Goal: Task Accomplishment & Management: Manage account settings

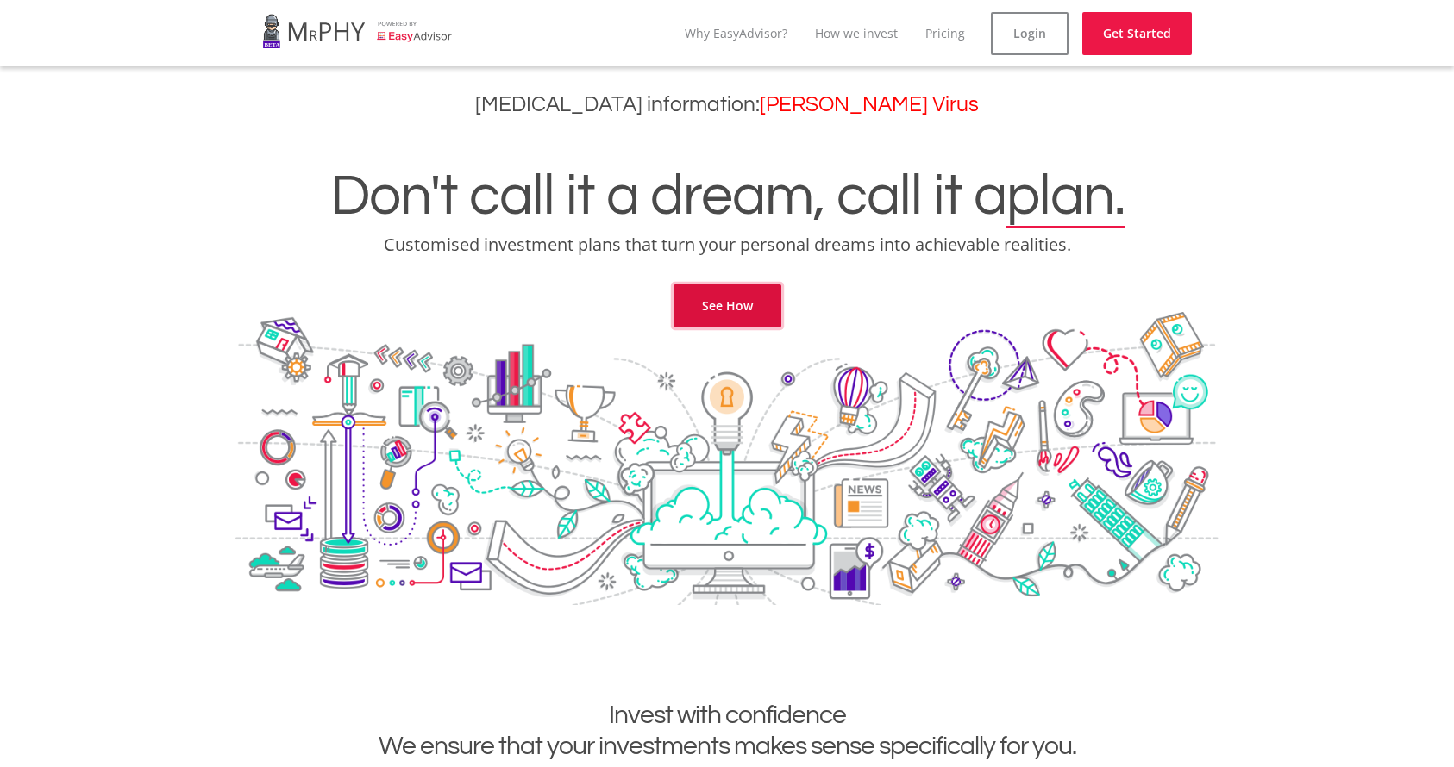
click at [738, 305] on link "See How" at bounding box center [727, 306] width 108 height 43
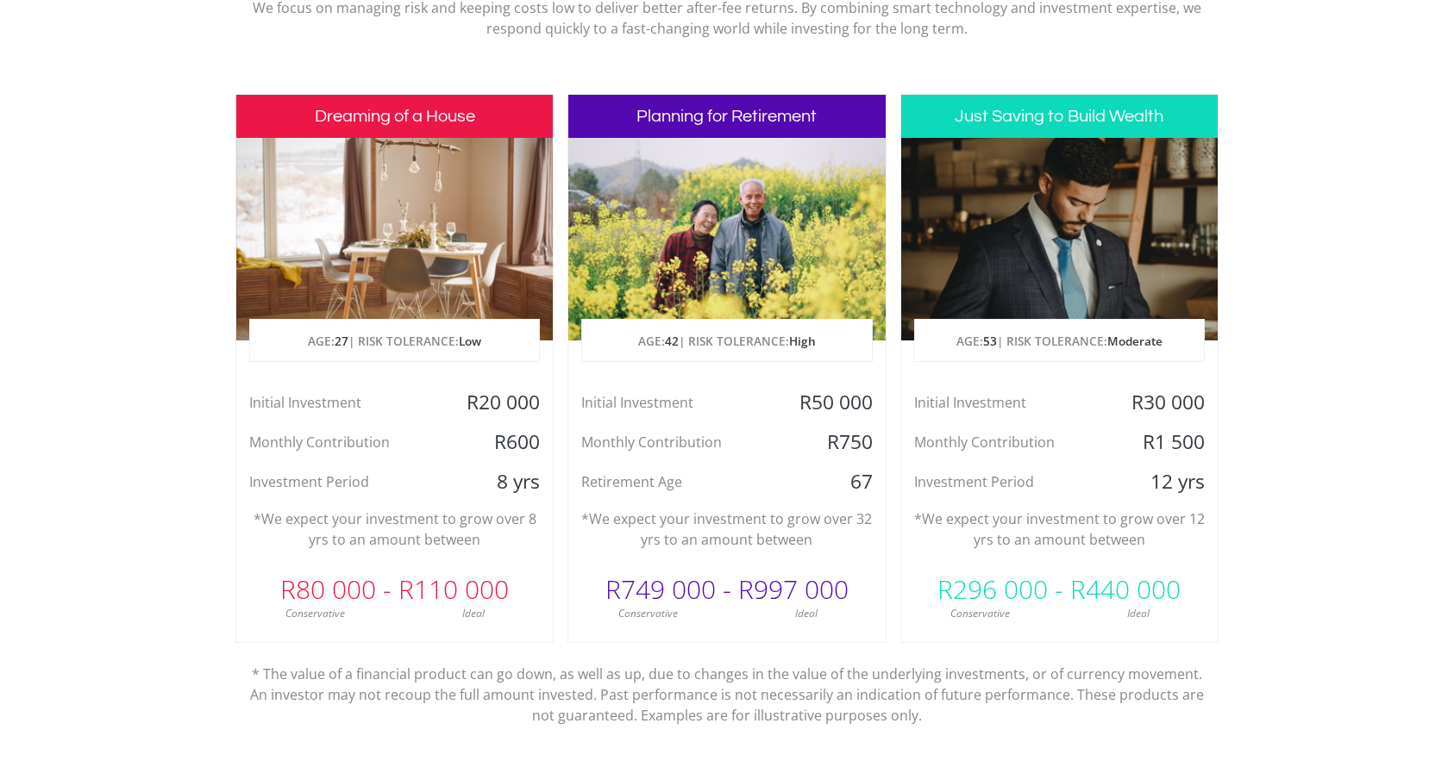
scroll to position [786, 0]
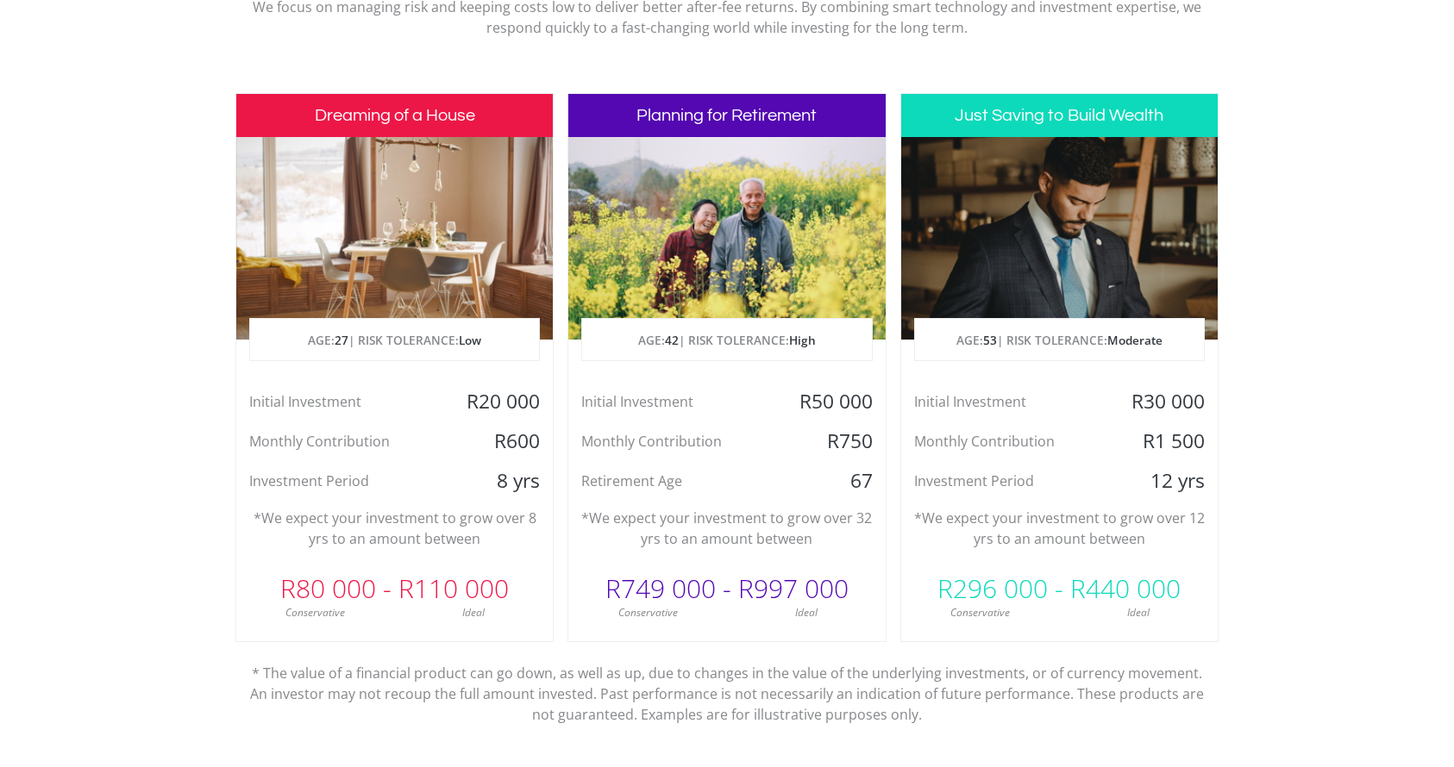
click at [765, 616] on div "Ideal" at bounding box center [806, 613] width 159 height 16
click at [335, 632] on div "Dreaming of a House AGE: [DEMOGRAPHIC_DATA] | RISK TOLERANCE: Low Initial Inves…" at bounding box center [394, 367] width 318 height 549
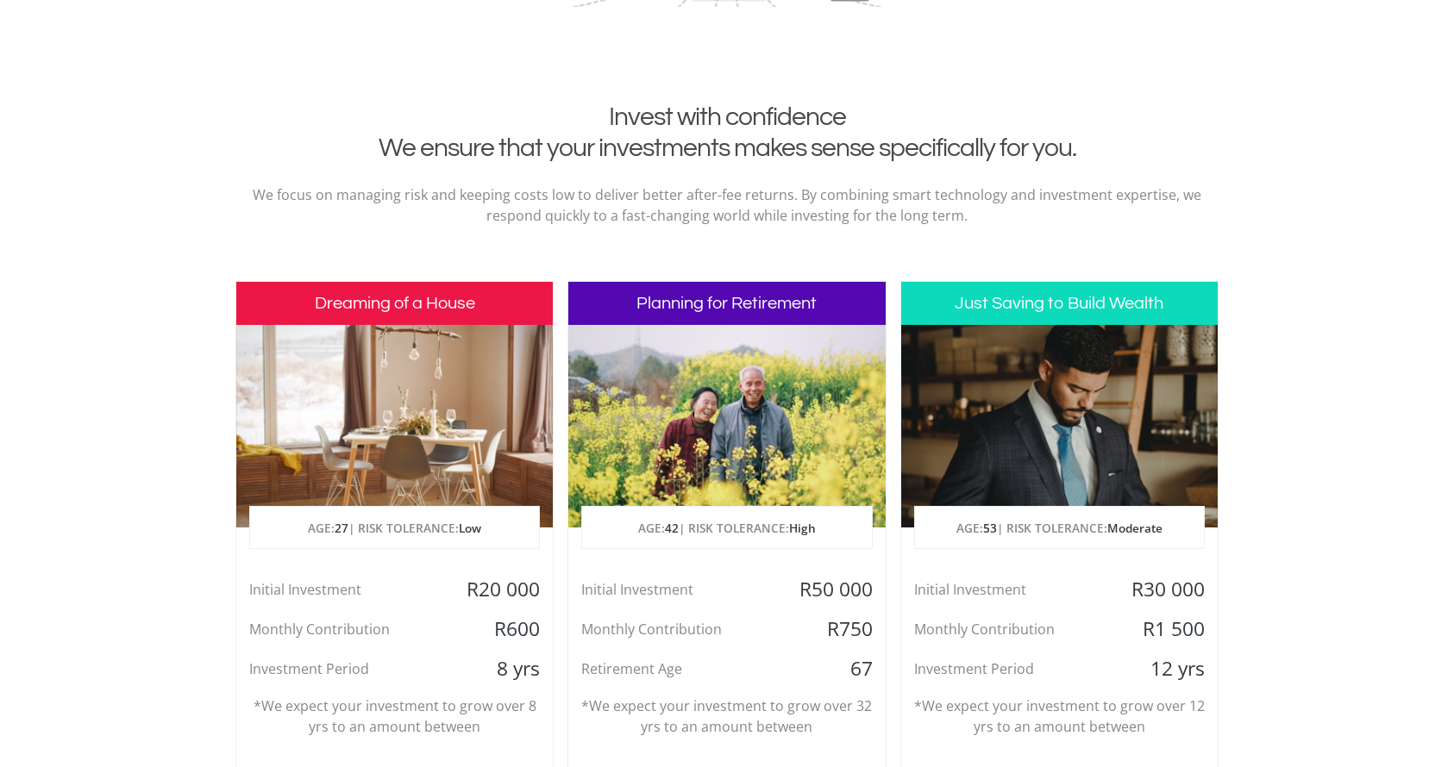
scroll to position [0, 0]
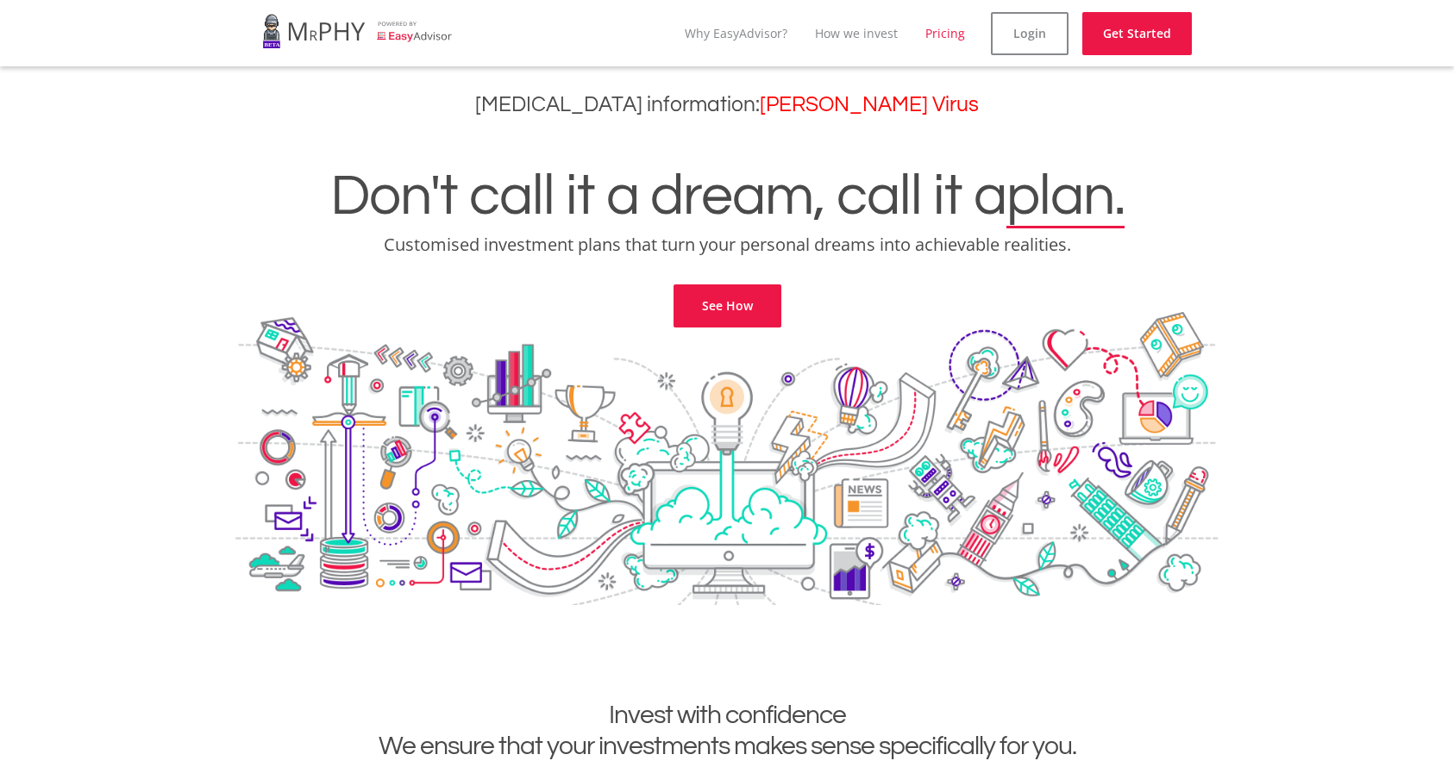
click at [962, 40] on link "Pricing" at bounding box center [945, 33] width 40 height 16
click at [1059, 41] on link "Login" at bounding box center [1043, 33] width 78 height 43
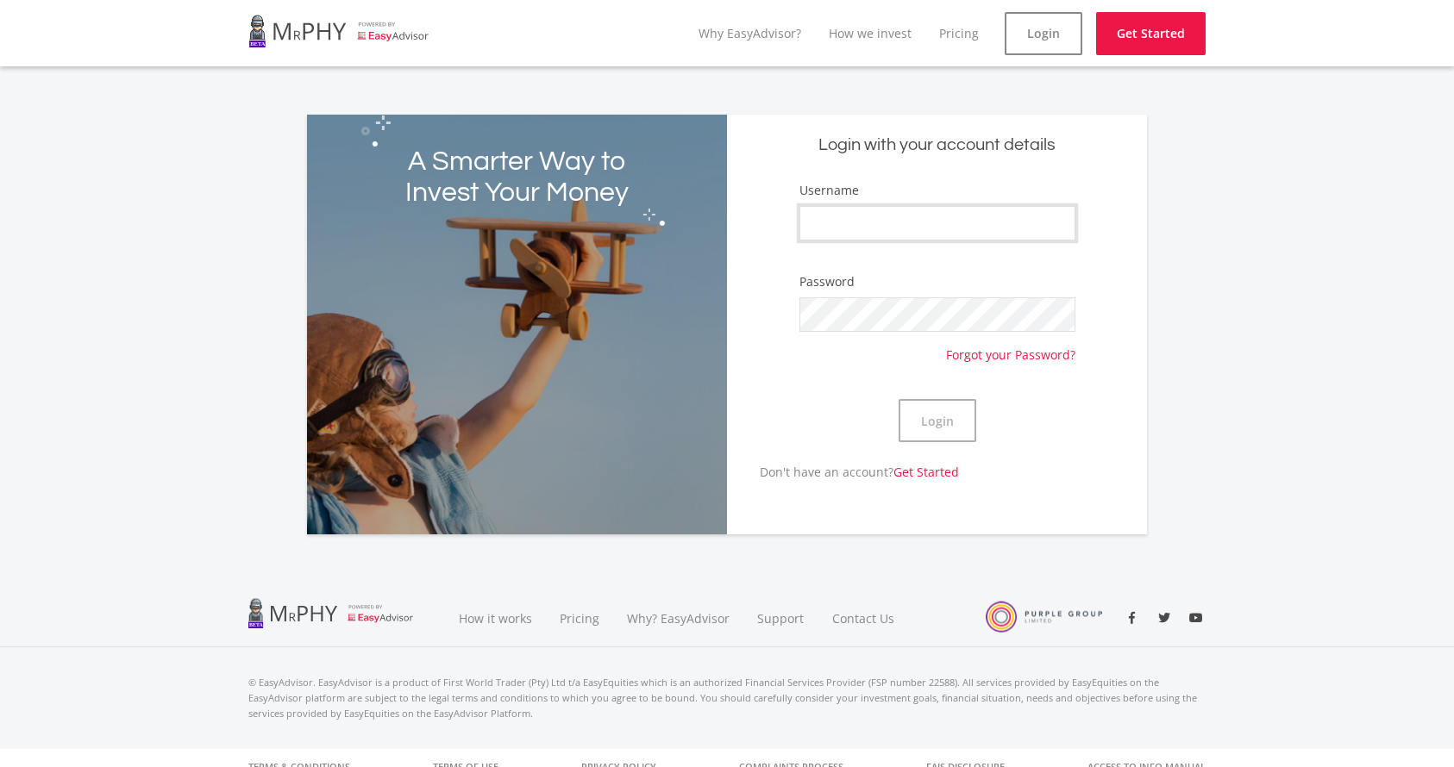
click at [910, 210] on input "Username" at bounding box center [937, 223] width 276 height 34
type input "[EMAIL_ADDRESS][DOMAIN_NAME]"
